Goal: Information Seeking & Learning: Check status

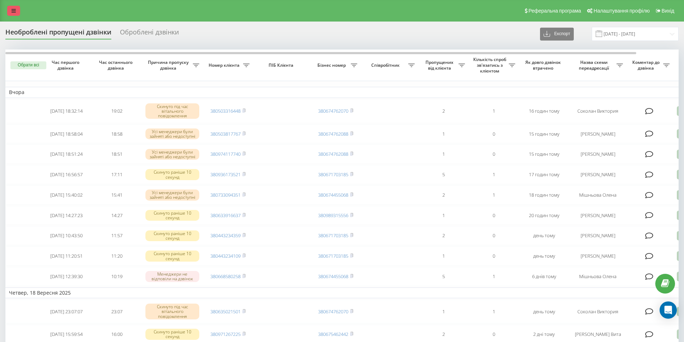
click at [12, 11] on icon at bounding box center [13, 10] width 4 height 5
click at [12, 11] on link at bounding box center [13, 11] width 13 height 10
click at [12, 11] on icon at bounding box center [13, 10] width 4 height 5
click at [14, 11] on icon at bounding box center [13, 10] width 4 height 5
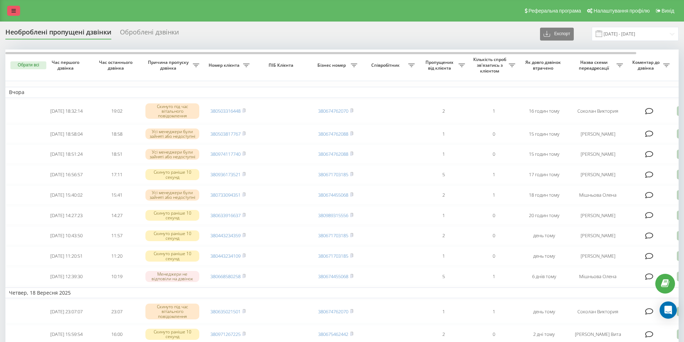
click at [14, 11] on div "Реферальна програма Налаштування профілю Вихід" at bounding box center [342, 11] width 684 height 22
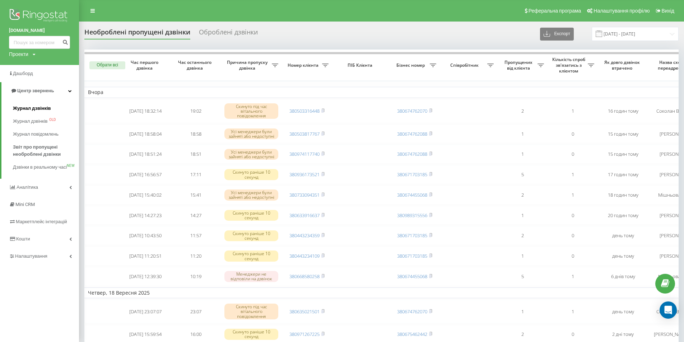
click at [32, 108] on span "Журнал дзвінків" at bounding box center [32, 108] width 38 height 7
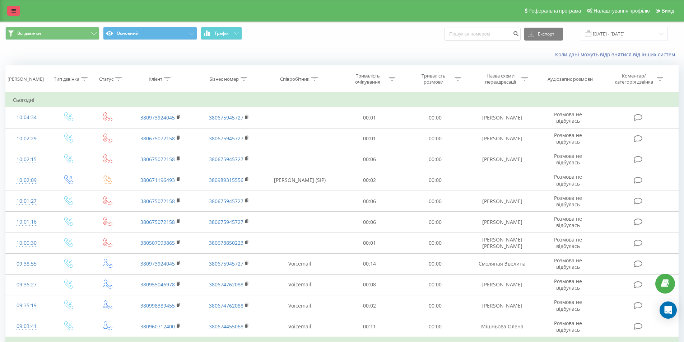
click at [17, 10] on link at bounding box center [13, 11] width 13 height 10
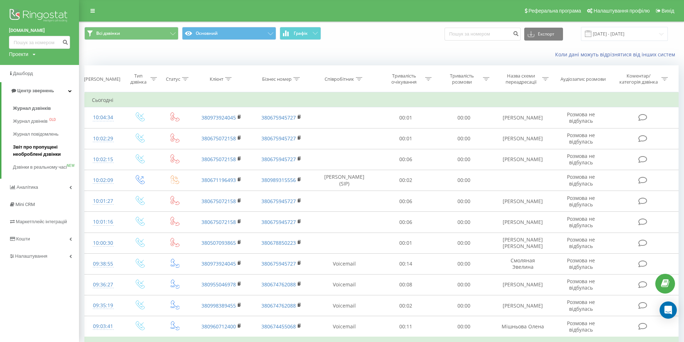
click at [37, 155] on span "Звіт про пропущені необроблені дзвінки" at bounding box center [44, 151] width 63 height 14
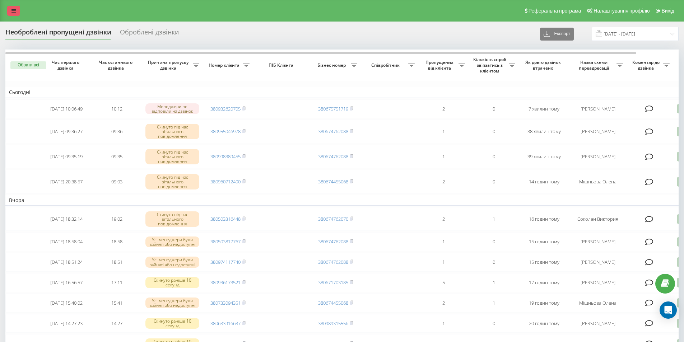
click at [13, 11] on icon at bounding box center [13, 10] width 4 height 5
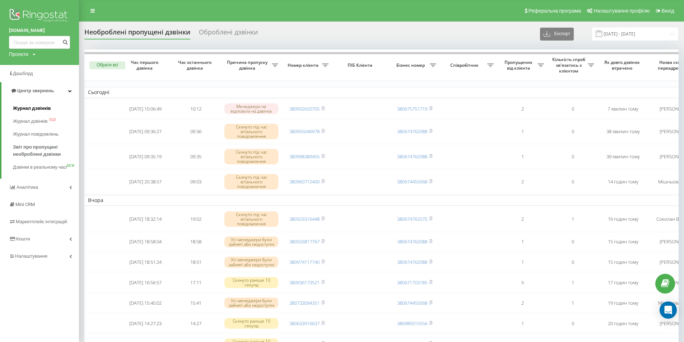
click at [34, 108] on span "Журнал дзвінків" at bounding box center [32, 108] width 38 height 7
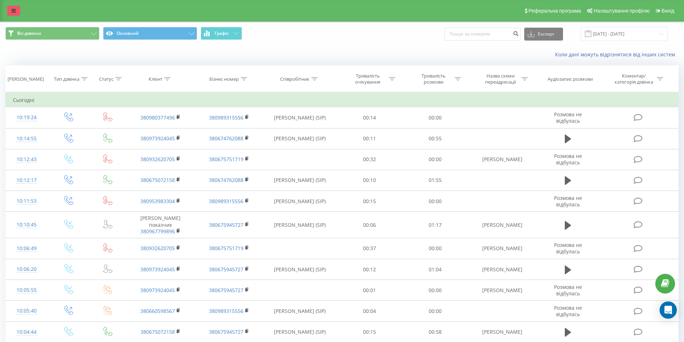
click at [16, 10] on link at bounding box center [13, 11] width 13 height 10
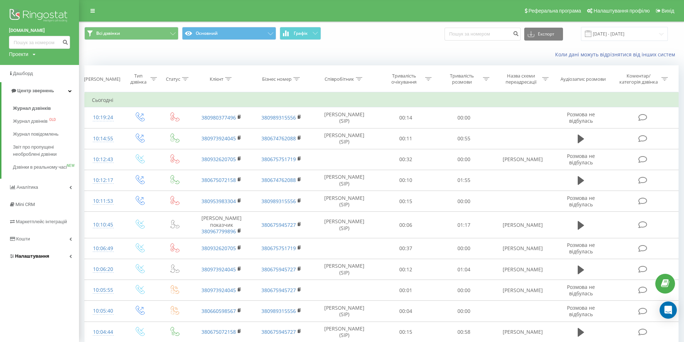
click at [21, 259] on span "Налаштування" at bounding box center [32, 256] width 34 height 5
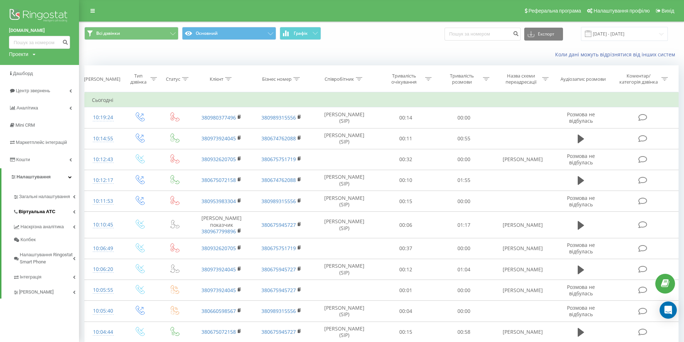
click at [44, 212] on span "Віртуальна АТС" at bounding box center [37, 211] width 37 height 7
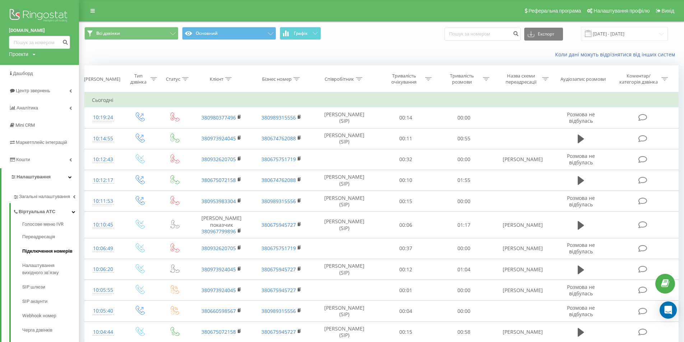
click at [41, 250] on span "Підключення номерів" at bounding box center [47, 251] width 50 height 7
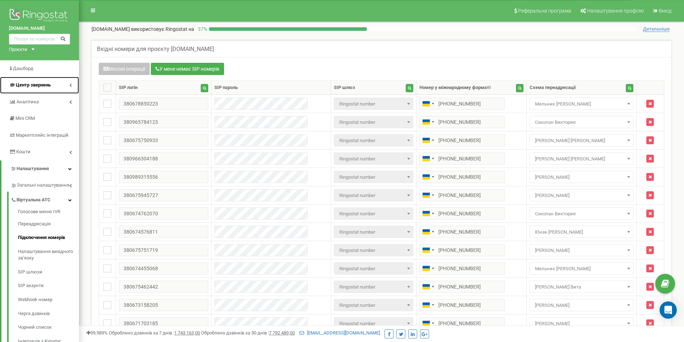
click at [41, 83] on span "Центр звернень" at bounding box center [33, 84] width 35 height 5
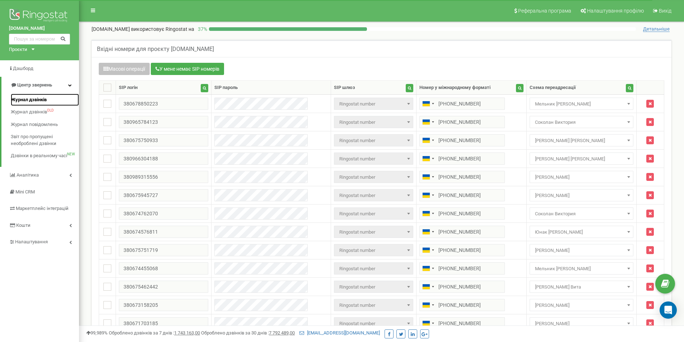
click at [39, 100] on span "Журнал дзвінків" at bounding box center [29, 100] width 36 height 7
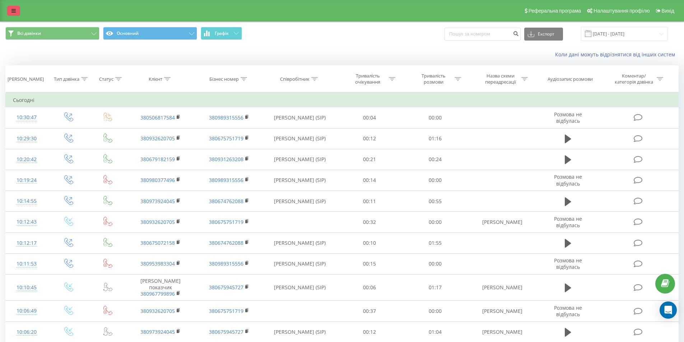
click at [17, 10] on link at bounding box center [13, 11] width 13 height 10
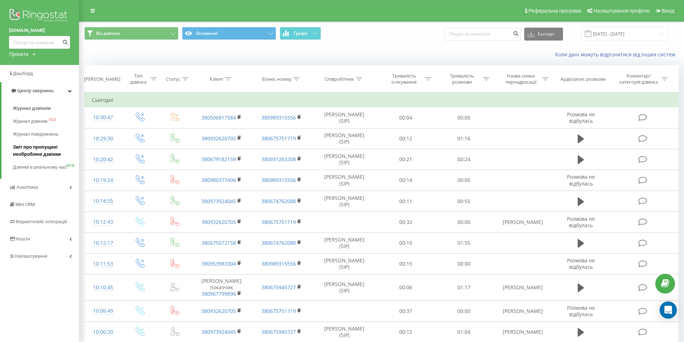
click at [37, 146] on span "Звіт про пропущені необроблені дзвінки" at bounding box center [44, 151] width 63 height 14
